Goal: Transaction & Acquisition: Purchase product/service

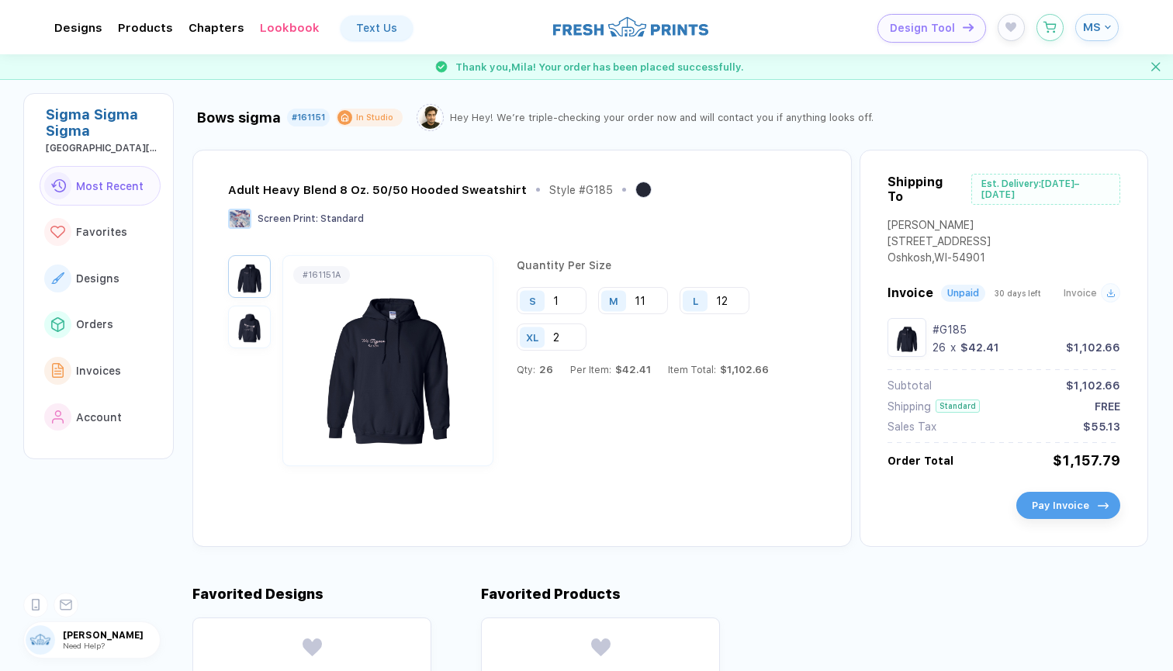
click at [1078, 503] on span "Pay Invoice" at bounding box center [1060, 506] width 57 height 12
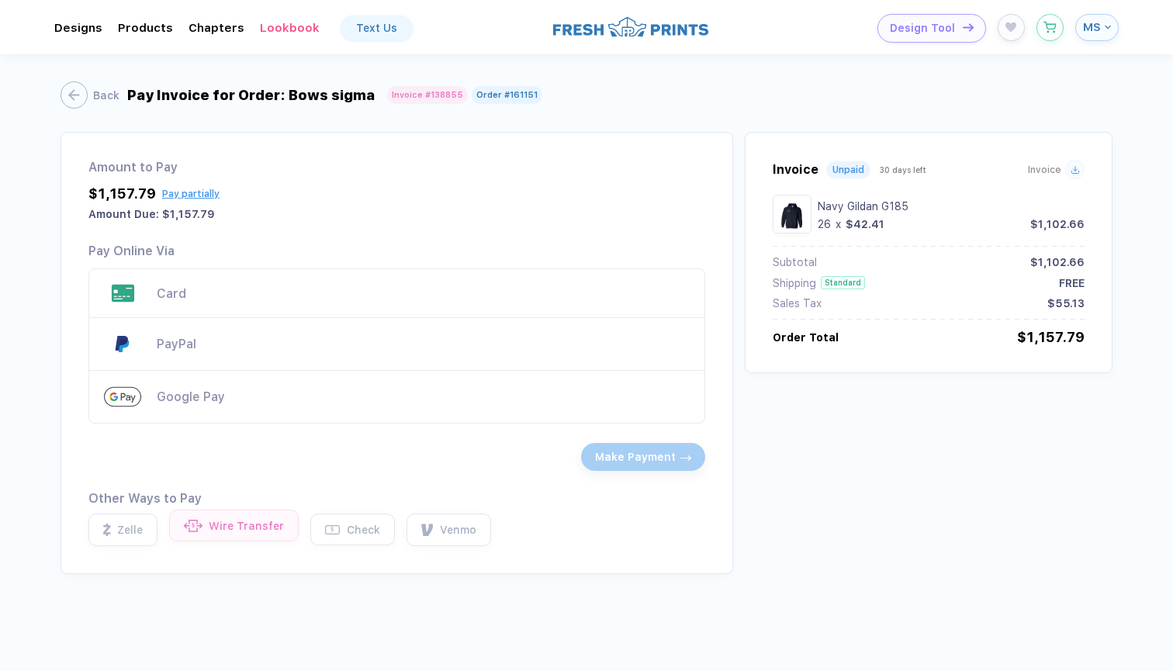
click at [234, 521] on div "Wire Transfer" at bounding box center [246, 526] width 75 height 12
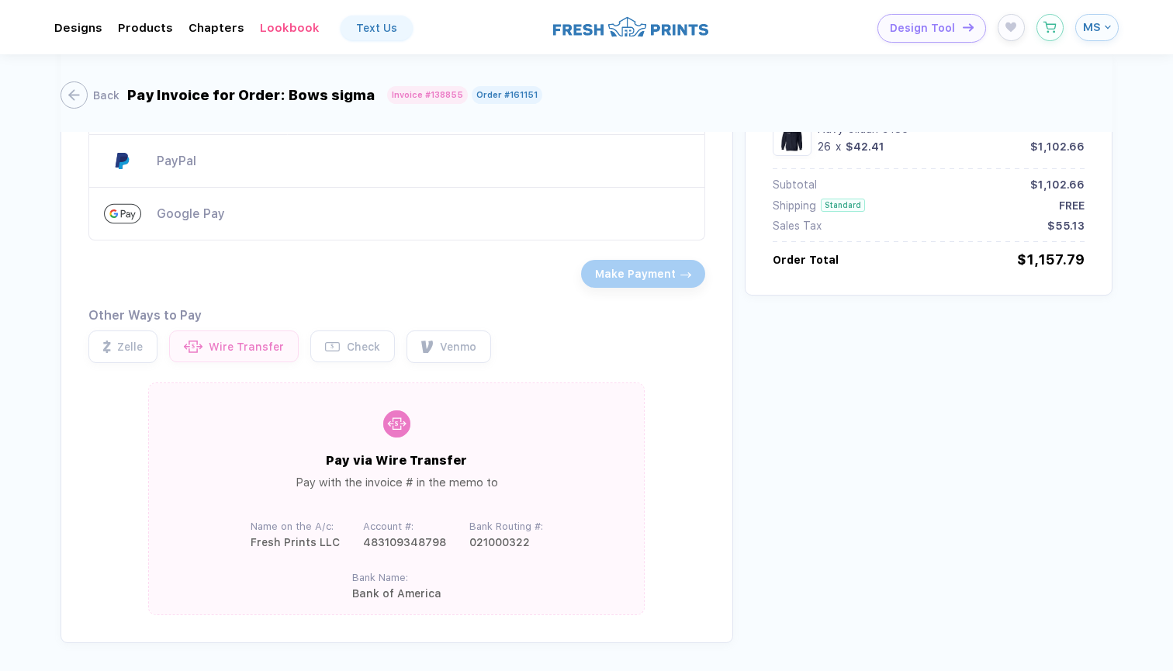
scroll to position [189, 0]
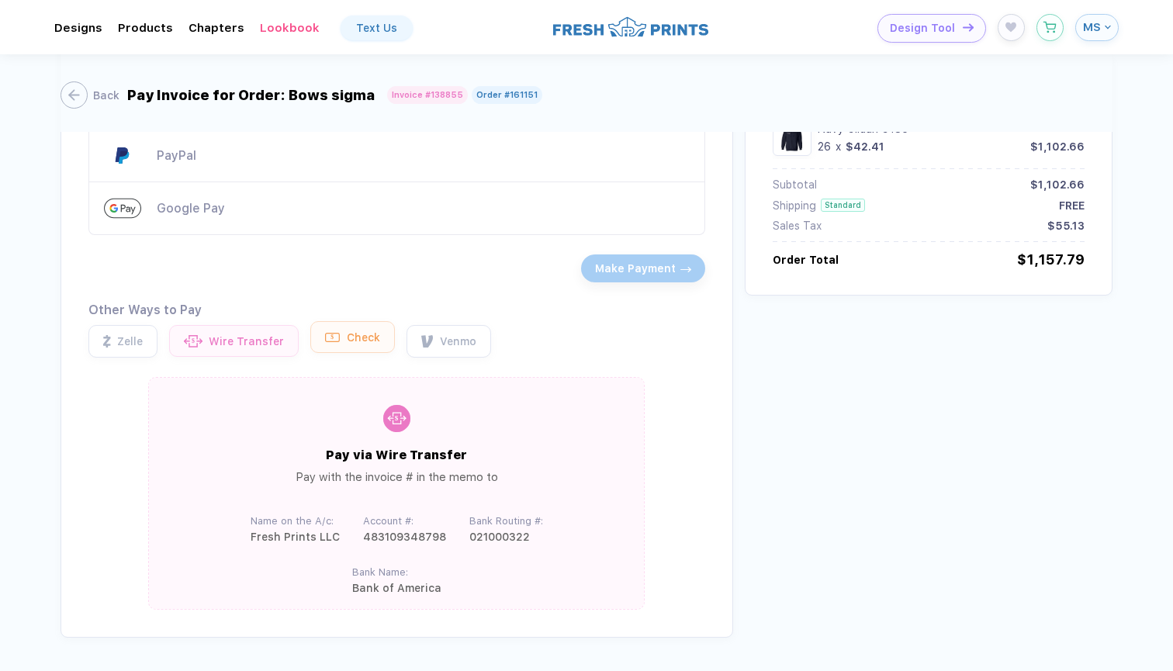
click at [367, 344] on button "$ Check" at bounding box center [352, 337] width 85 height 32
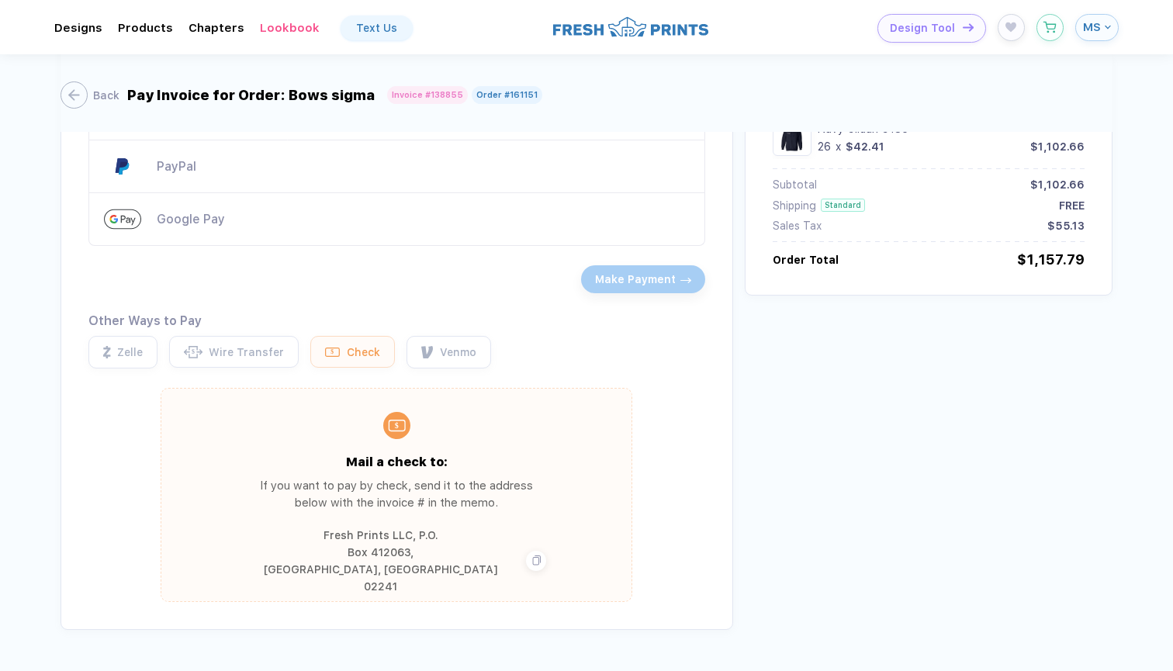
scroll to position [182, 0]
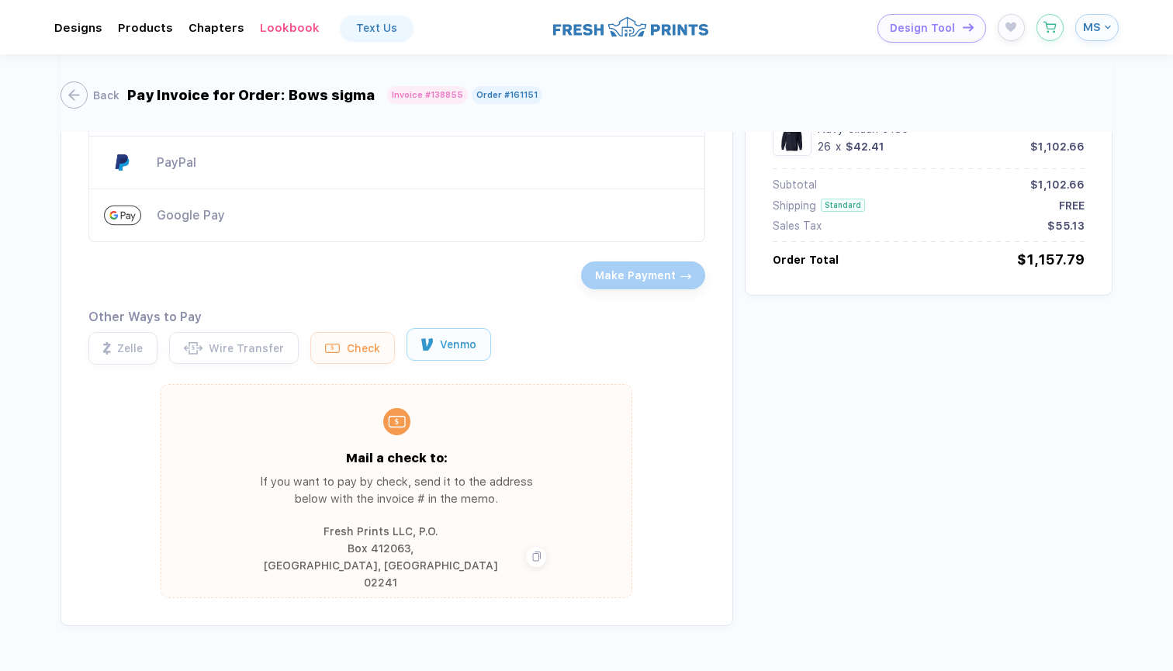
click at [453, 355] on button "Venmo" at bounding box center [449, 344] width 85 height 33
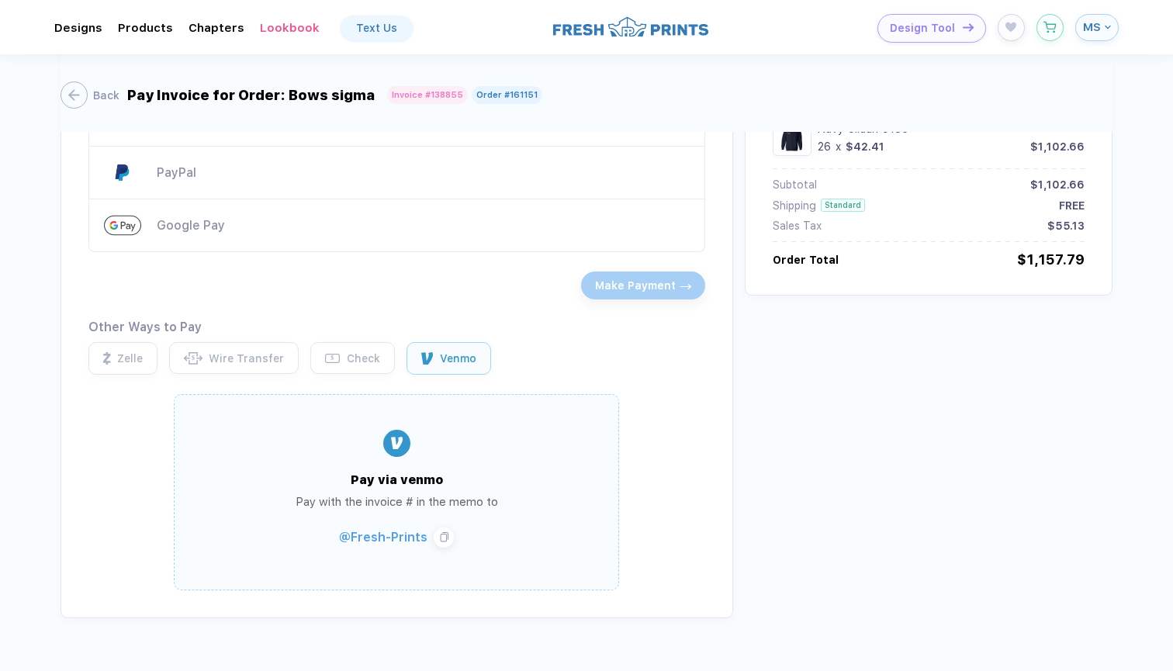
scroll to position [163, 0]
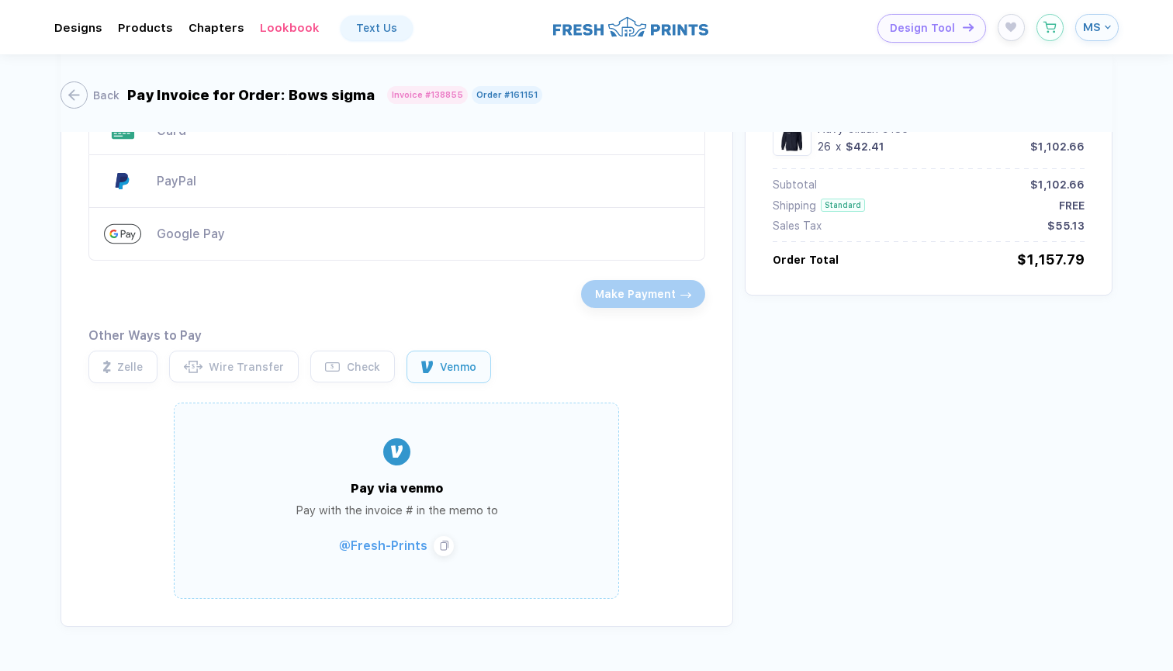
click at [337, 240] on div "Google Pay" at bounding box center [423, 234] width 533 height 15
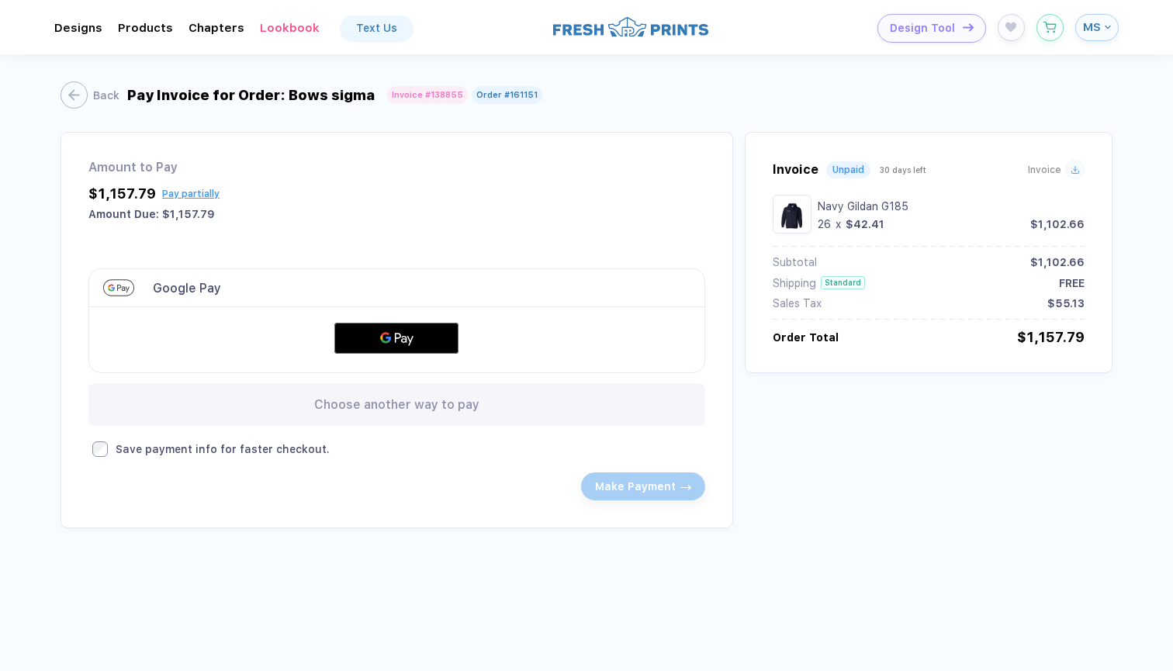
scroll to position [0, 0]
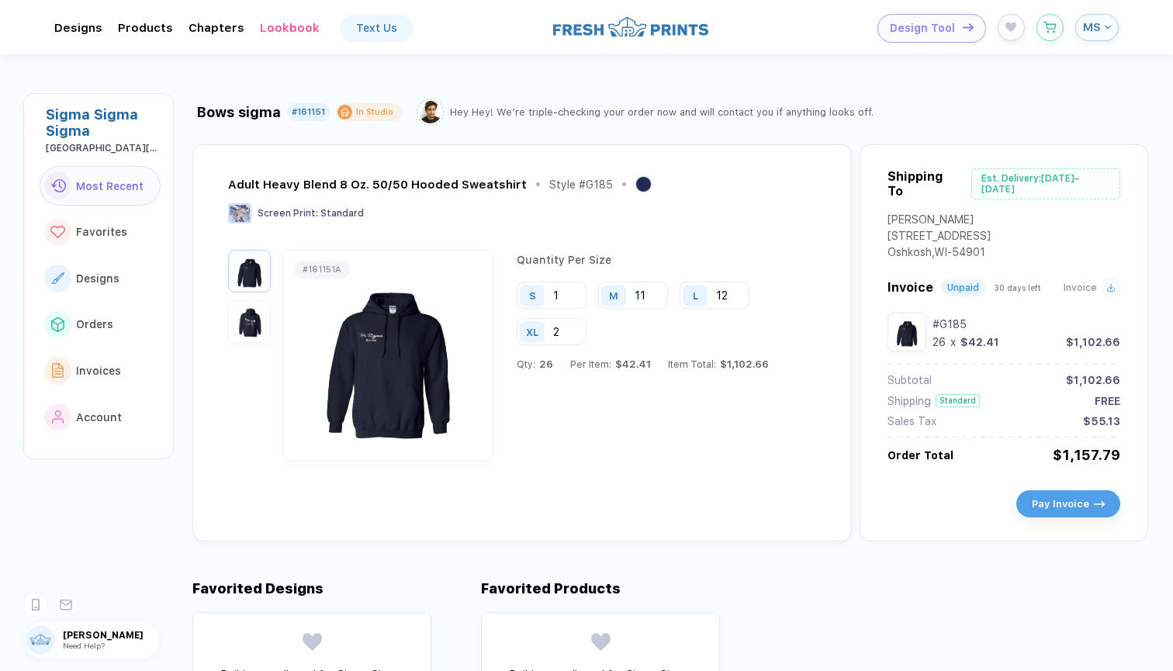
scroll to position [9, 0]
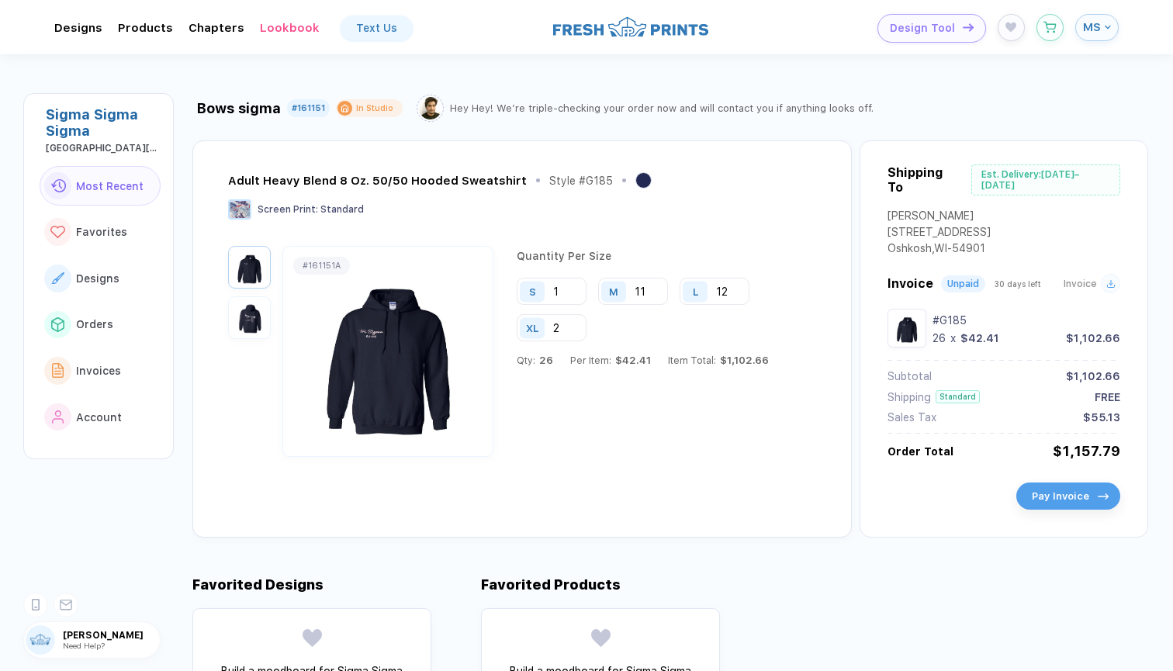
click at [1040, 499] on span "Pay Invoice" at bounding box center [1060, 496] width 57 height 12
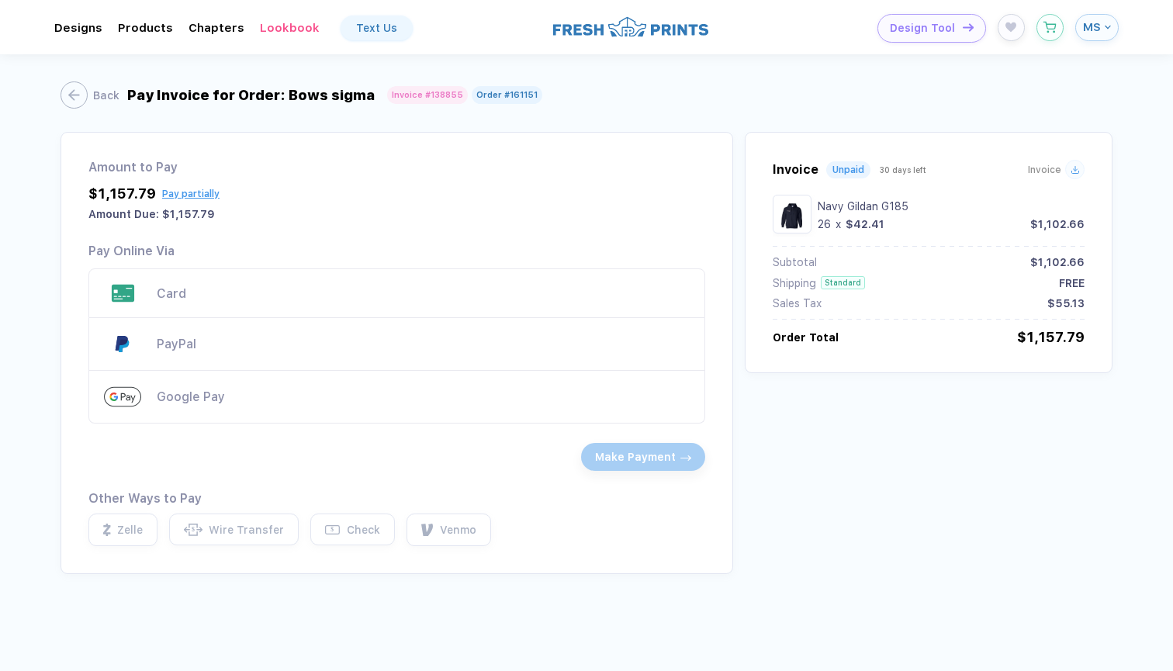
click at [312, 303] on div "Card" at bounding box center [396, 293] width 617 height 50
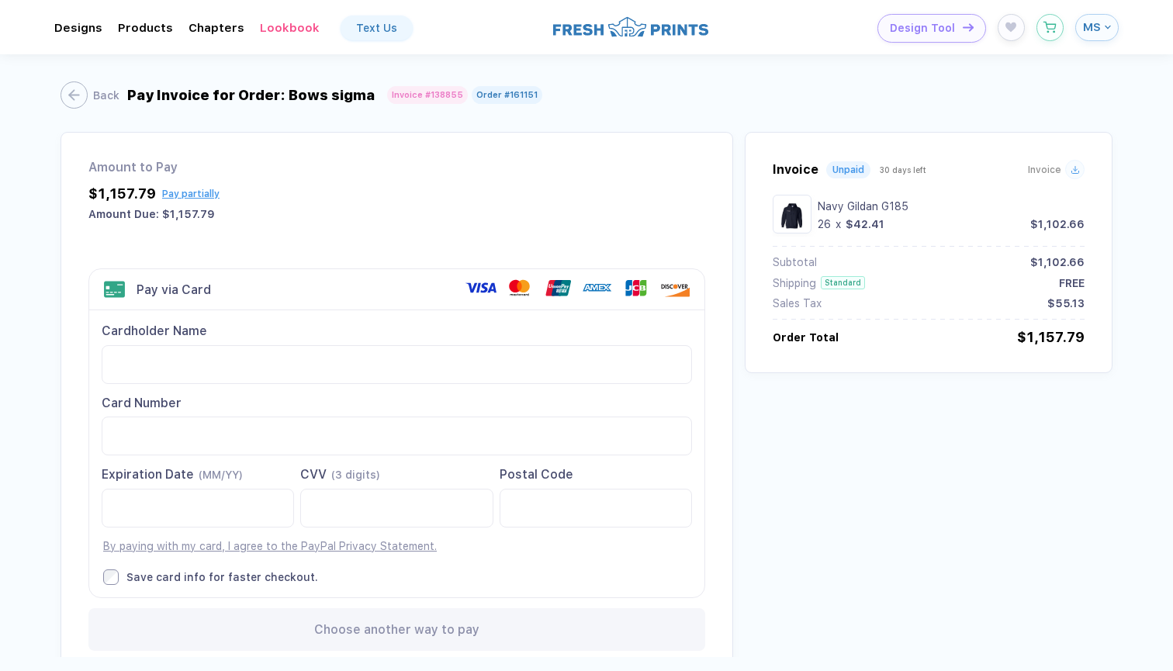
click at [398, 201] on div "$1,157.79 Pay partially" at bounding box center [396, 193] width 617 height 16
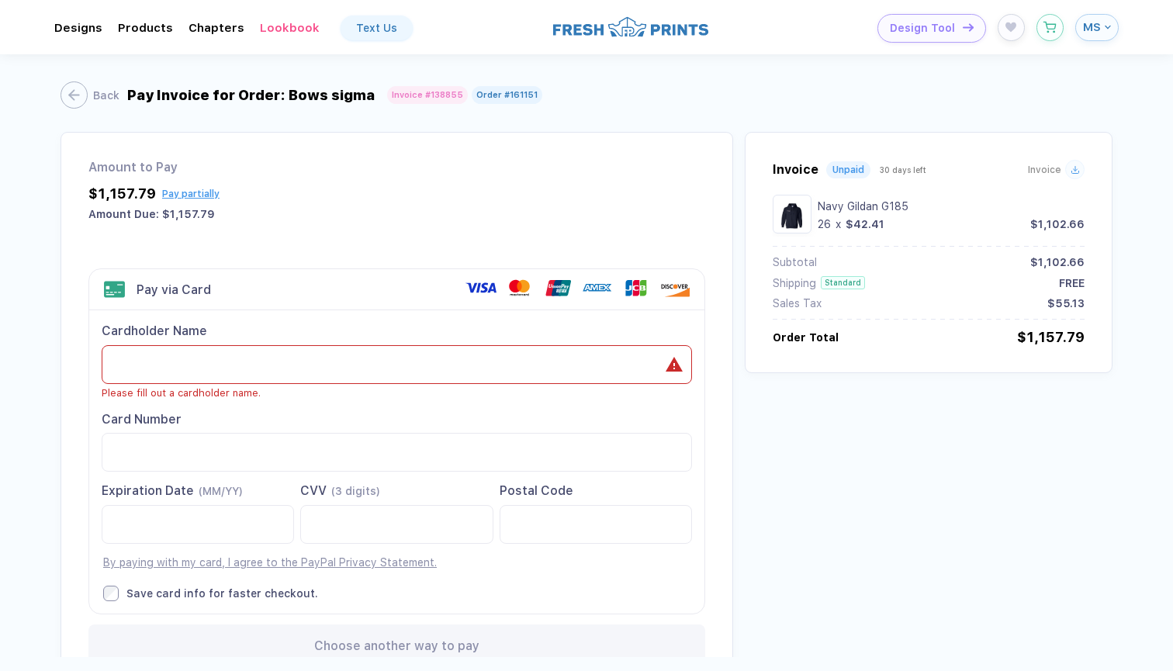
click at [116, 288] on div at bounding box center [114, 289] width 22 height 19
click at [354, 211] on div "Amount Due: $1,157.79" at bounding box center [396, 214] width 617 height 12
click at [74, 100] on div "button" at bounding box center [66, 94] width 27 height 27
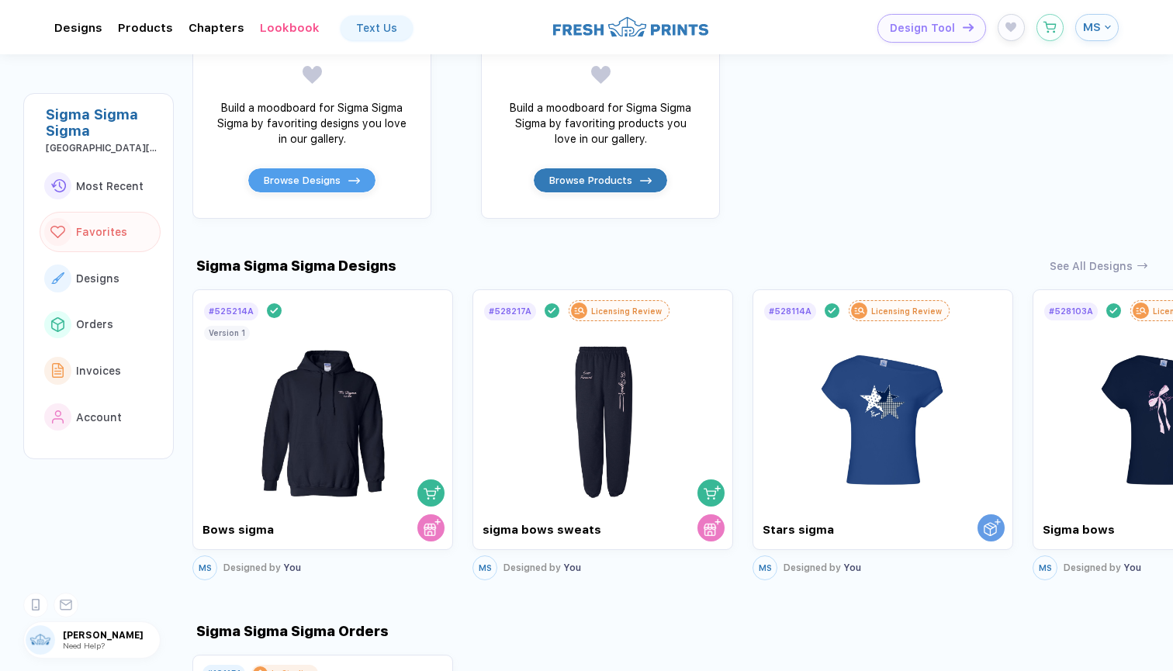
scroll to position [576, 0]
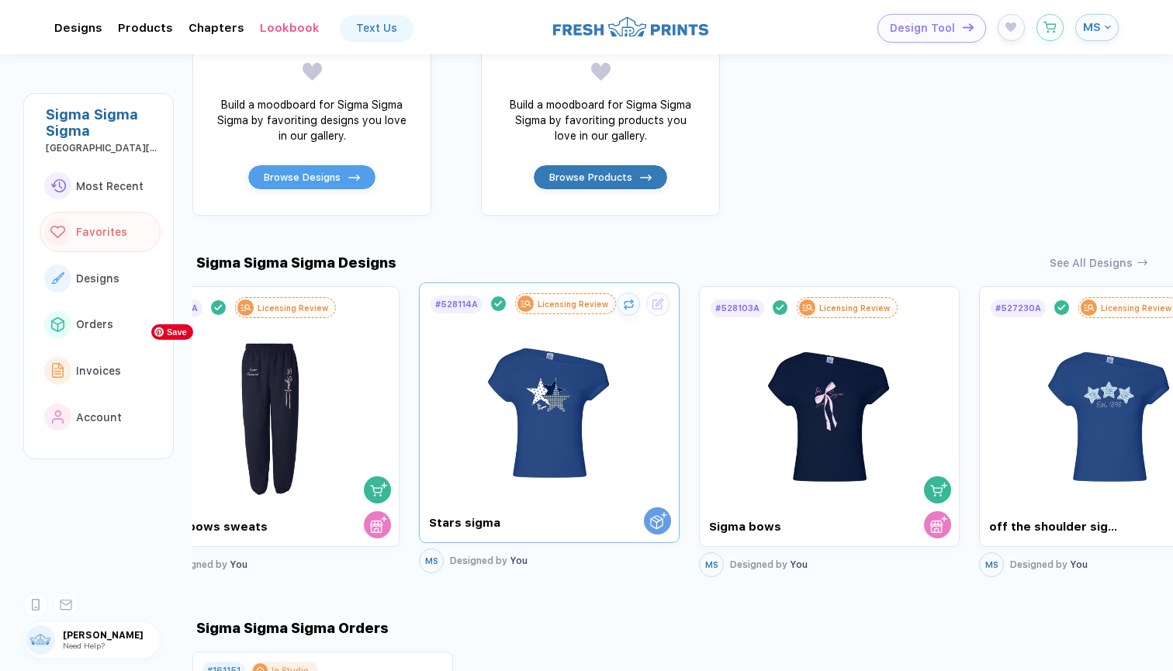
drag, startPoint x: 830, startPoint y: 414, endPoint x: 957, endPoint y: 409, distance: 127.3
click at [637, 409] on img at bounding box center [549, 406] width 175 height 182
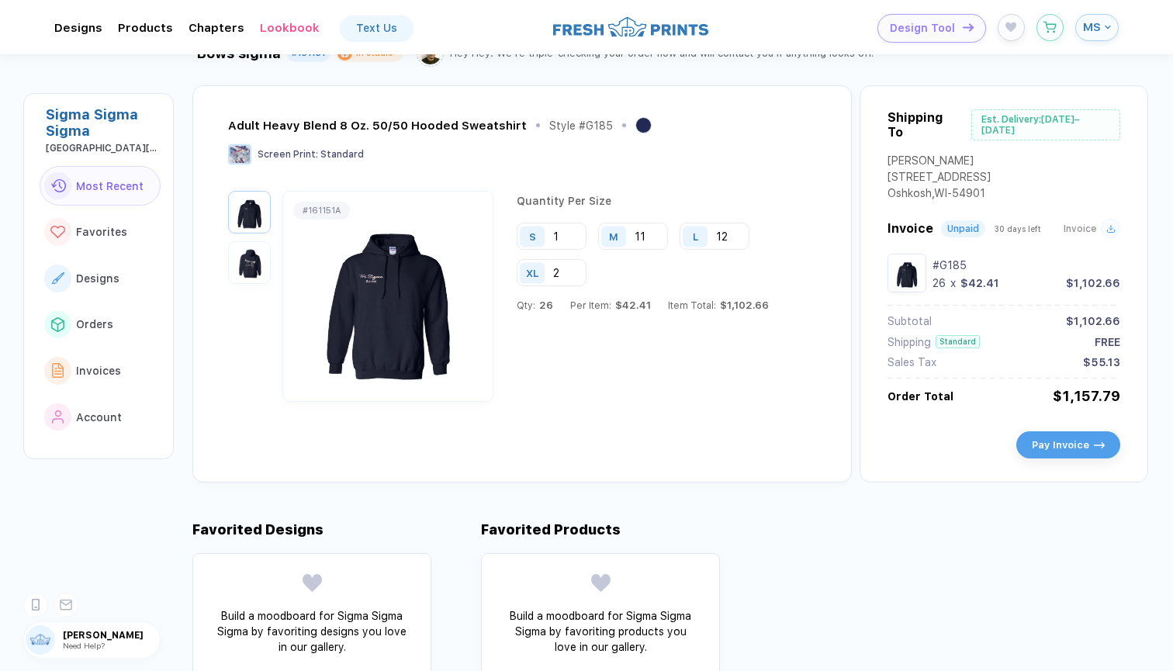
scroll to position [64, 0]
